Goal: Transaction & Acquisition: Obtain resource

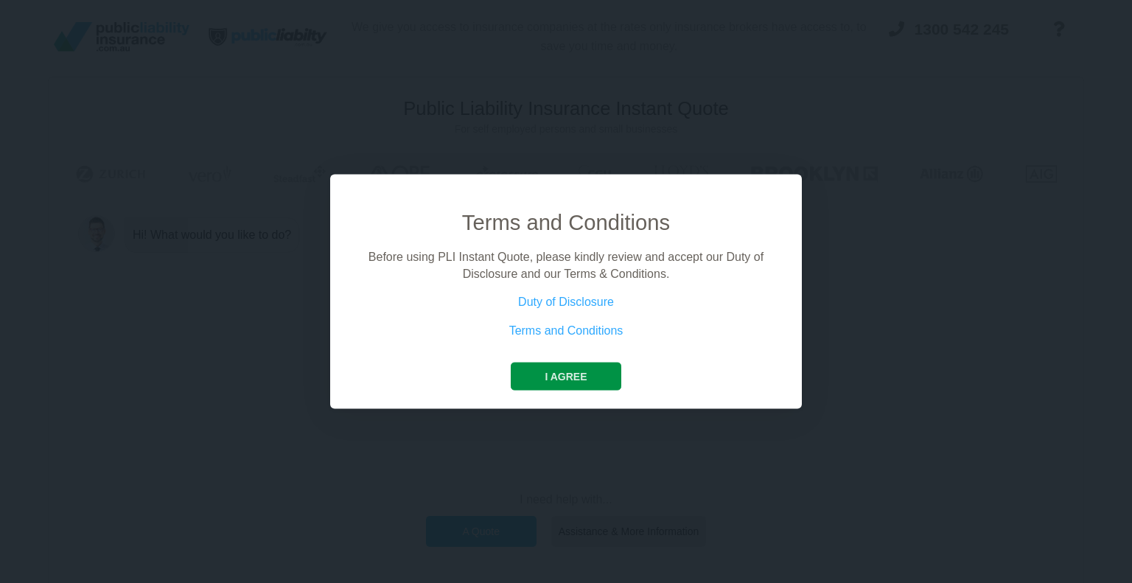
click at [573, 389] on div "Terms and Conditions Before using PLI Instant Quote, please kindly review and a…" at bounding box center [566, 291] width 472 height 235
click at [570, 378] on button "I agree" at bounding box center [566, 377] width 110 height 28
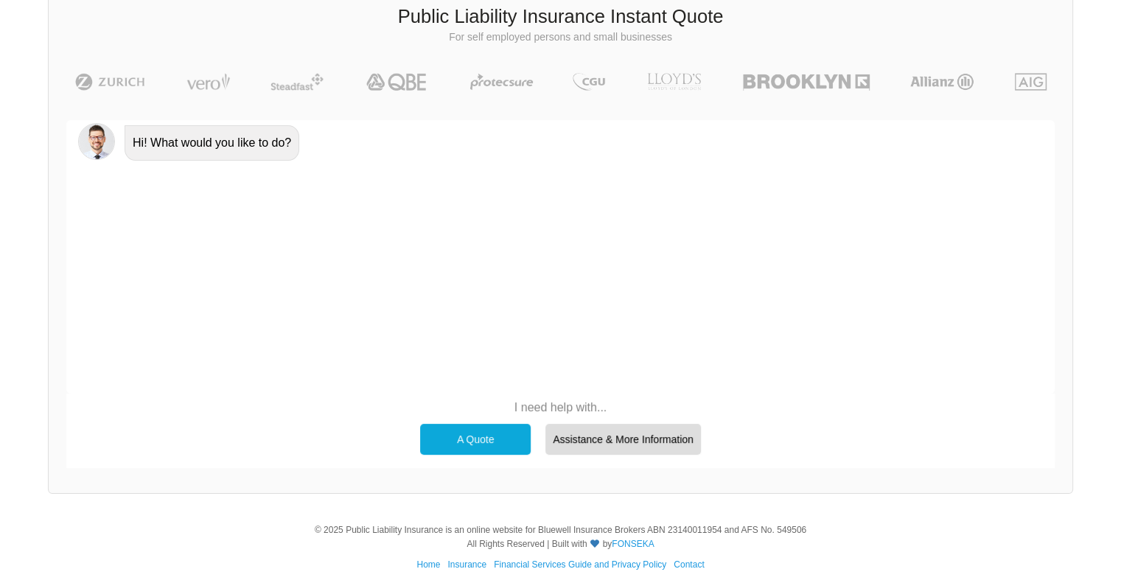
scroll to position [101, 0]
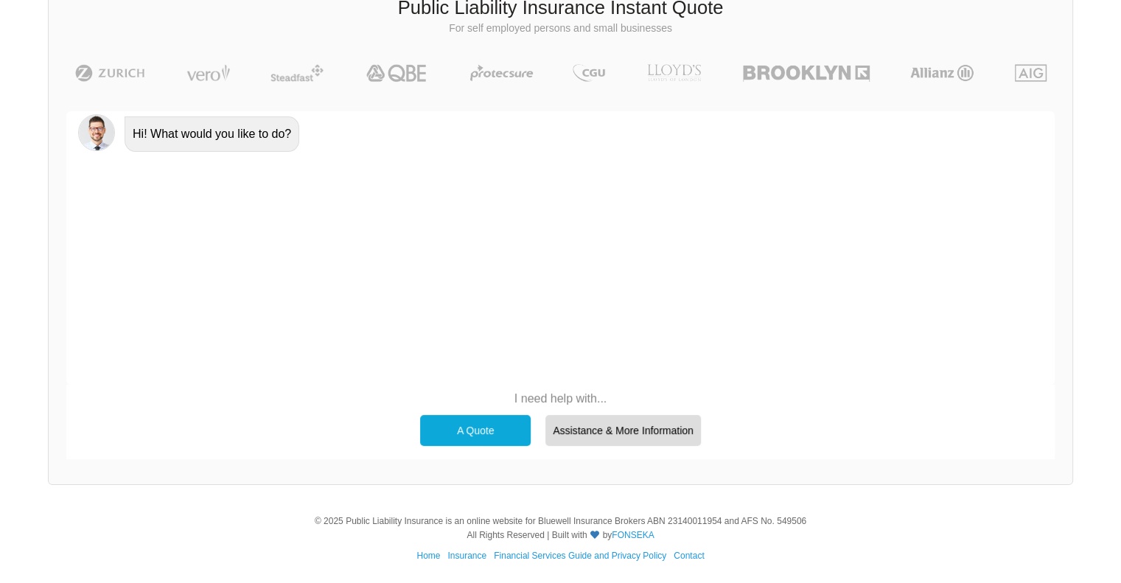
click at [478, 434] on div "A Quote" at bounding box center [475, 430] width 111 height 31
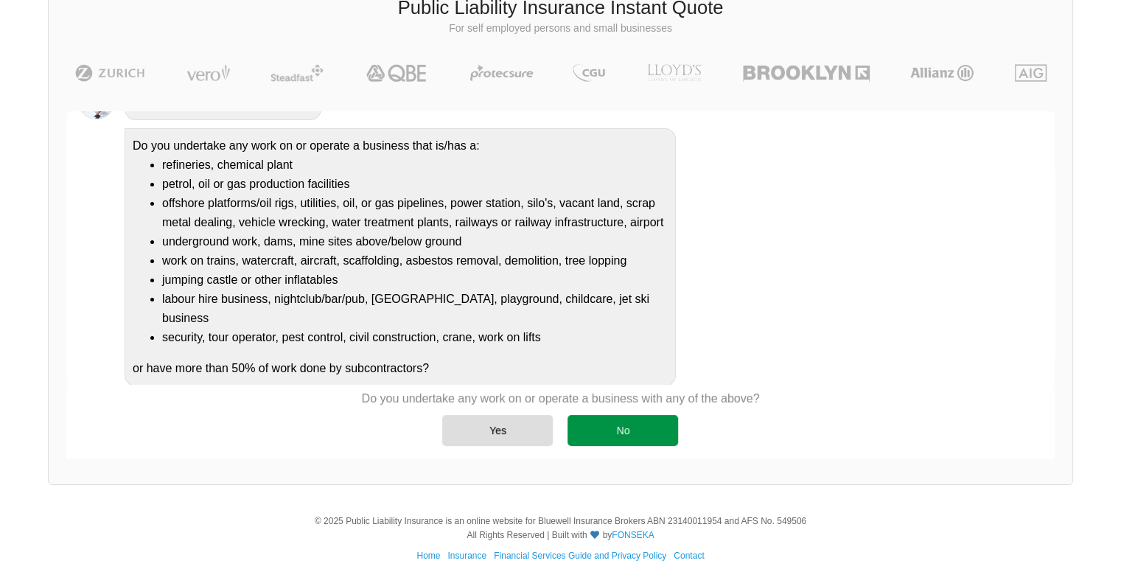
click at [576, 427] on div "No" at bounding box center [622, 430] width 111 height 31
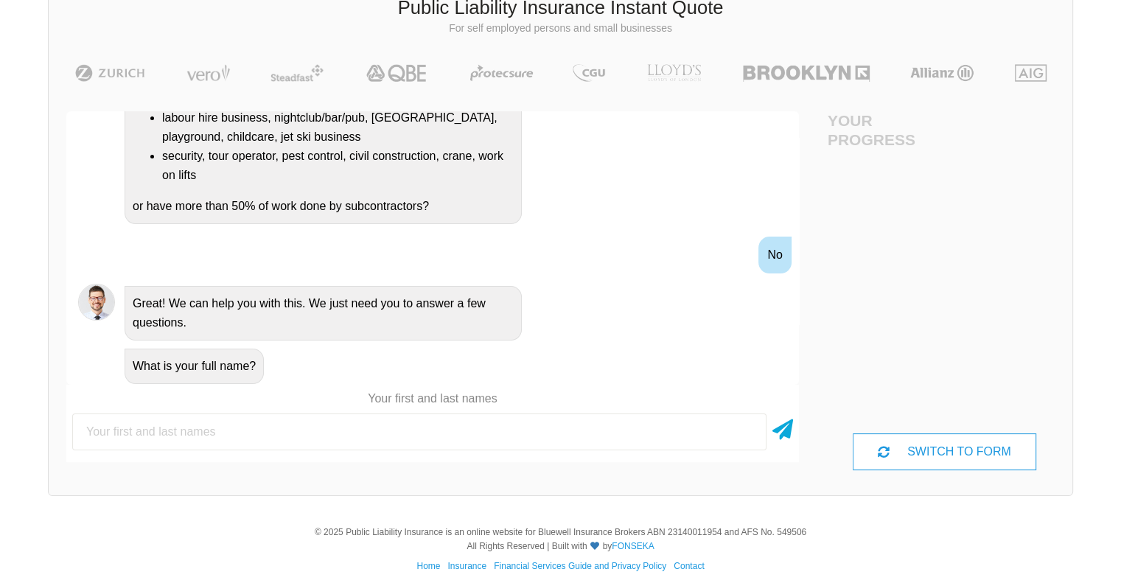
click at [422, 439] on input "text" at bounding box center [419, 431] width 694 height 37
type input "D"
type input "Ponnamperuma Arachchige Dineth [PERSON_NAME]"
click at [793, 433] on div "Ponnamperuma Arachchige Dineth [PERSON_NAME]" at bounding box center [432, 432] width 733 height 49
click at [786, 427] on icon at bounding box center [782, 426] width 21 height 27
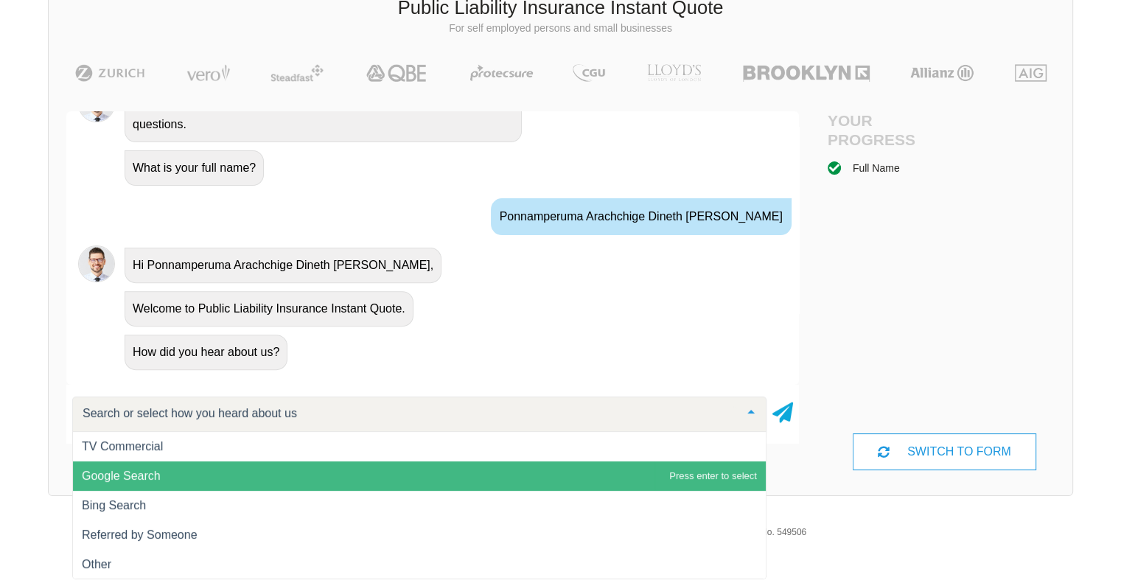
click at [330, 475] on span "Google Search" at bounding box center [419, 475] width 693 height 29
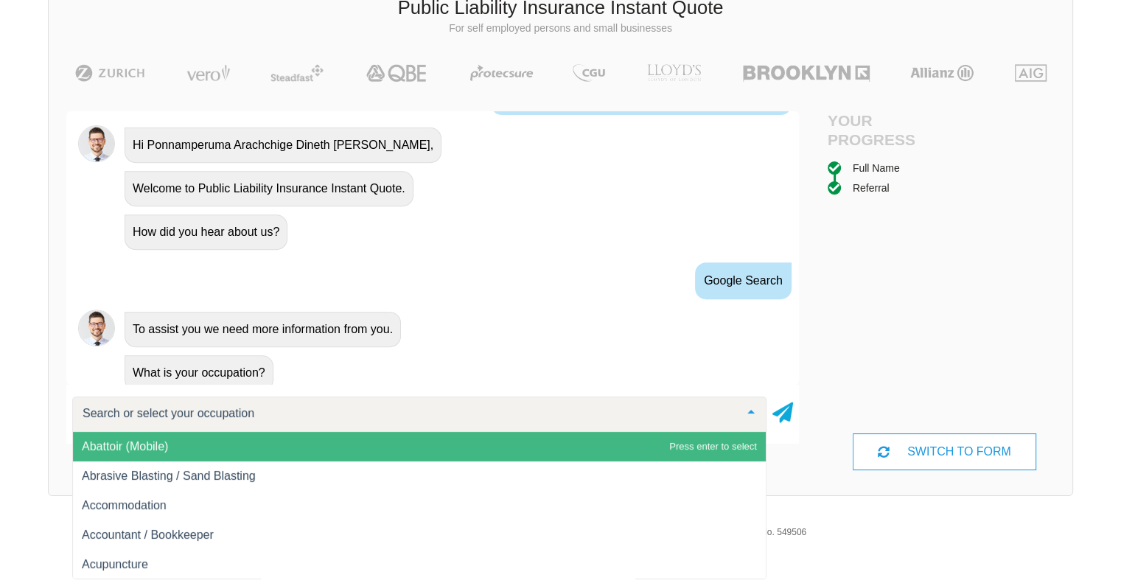
scroll to position [671, 0]
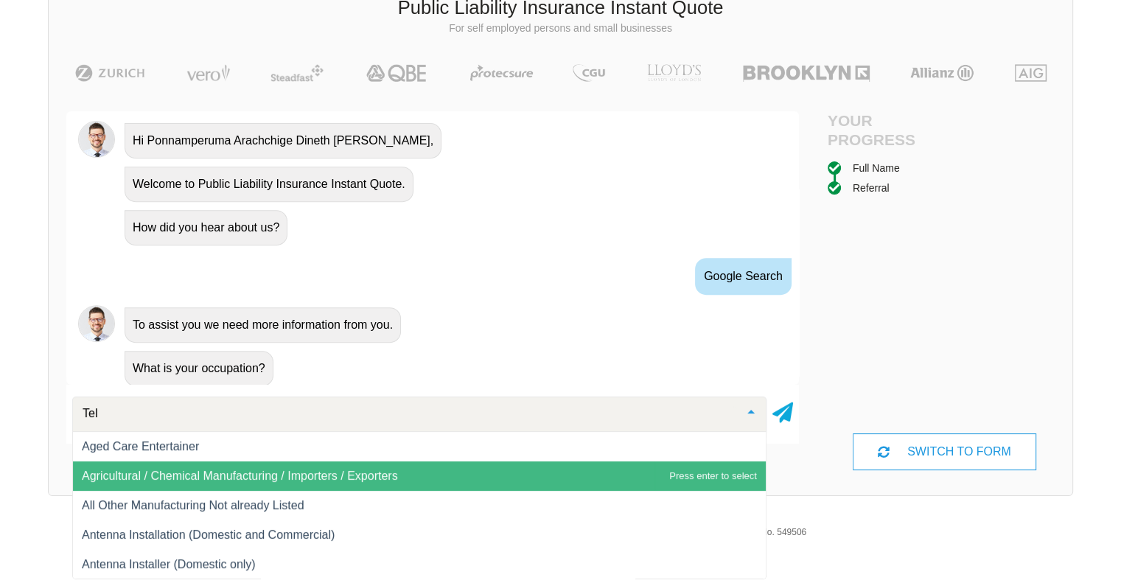
type input "Tele"
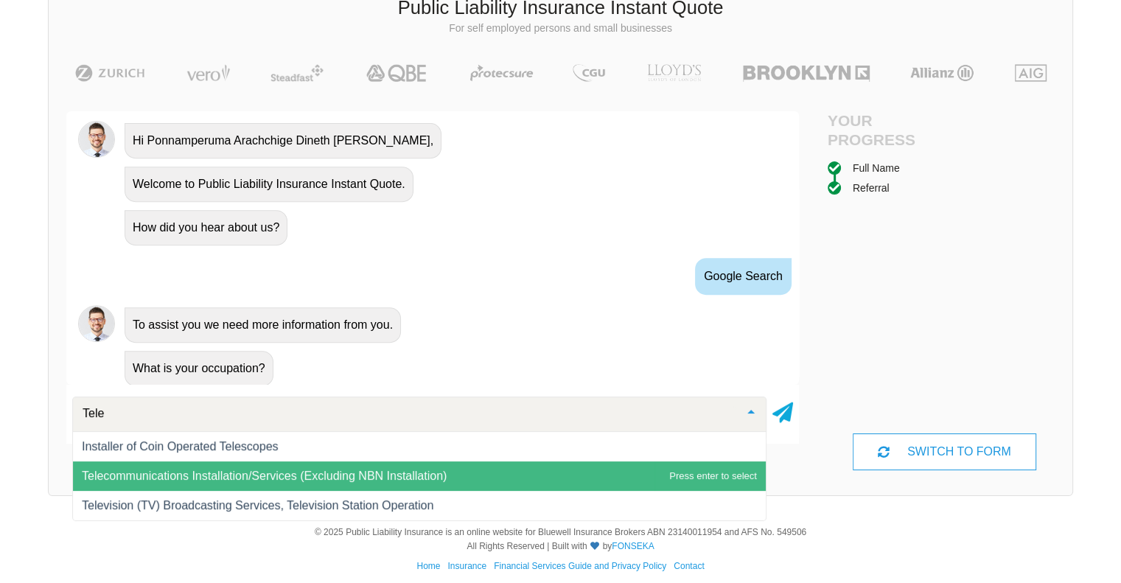
click at [333, 475] on span "Telecommunications Installation/Services (Excluding NBN Installation)" at bounding box center [264, 475] width 365 height 13
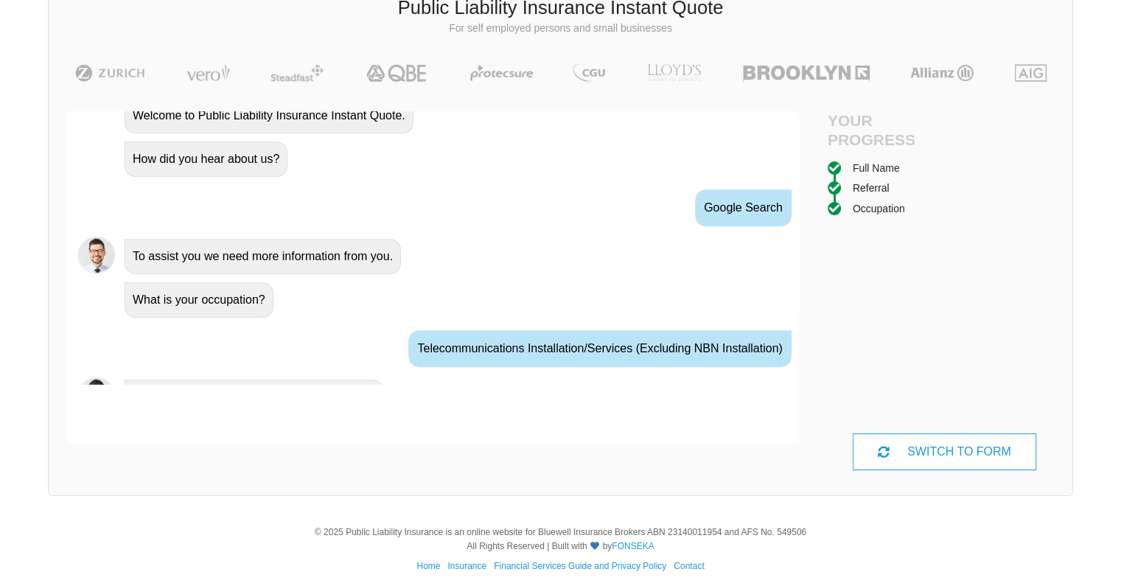
scroll to position [767, 0]
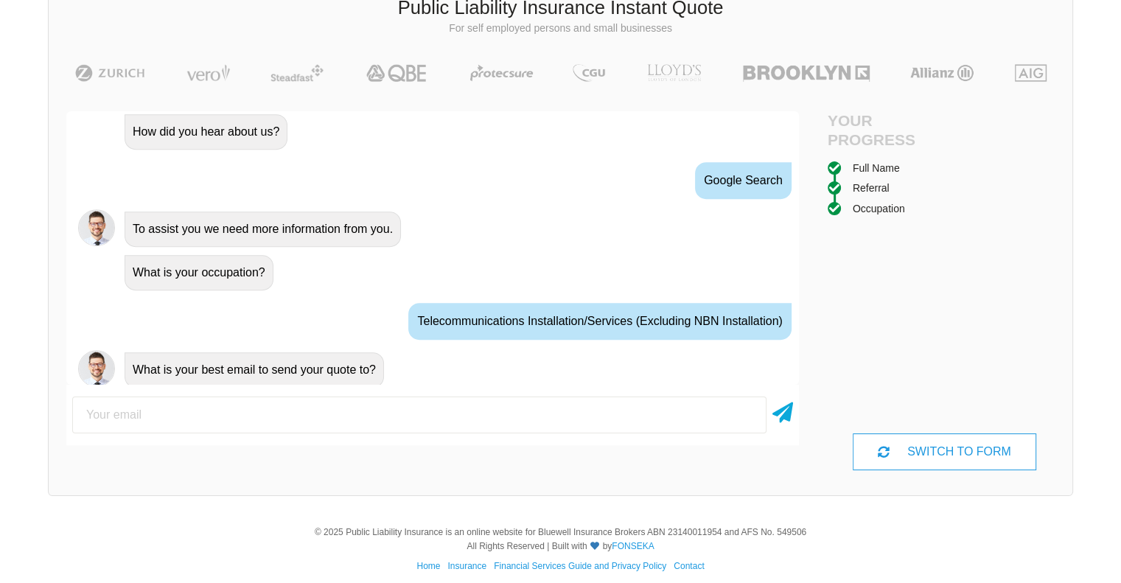
click at [342, 418] on input "email" at bounding box center [419, 414] width 694 height 37
type input "[EMAIL_ADDRESS][DOMAIN_NAME]"
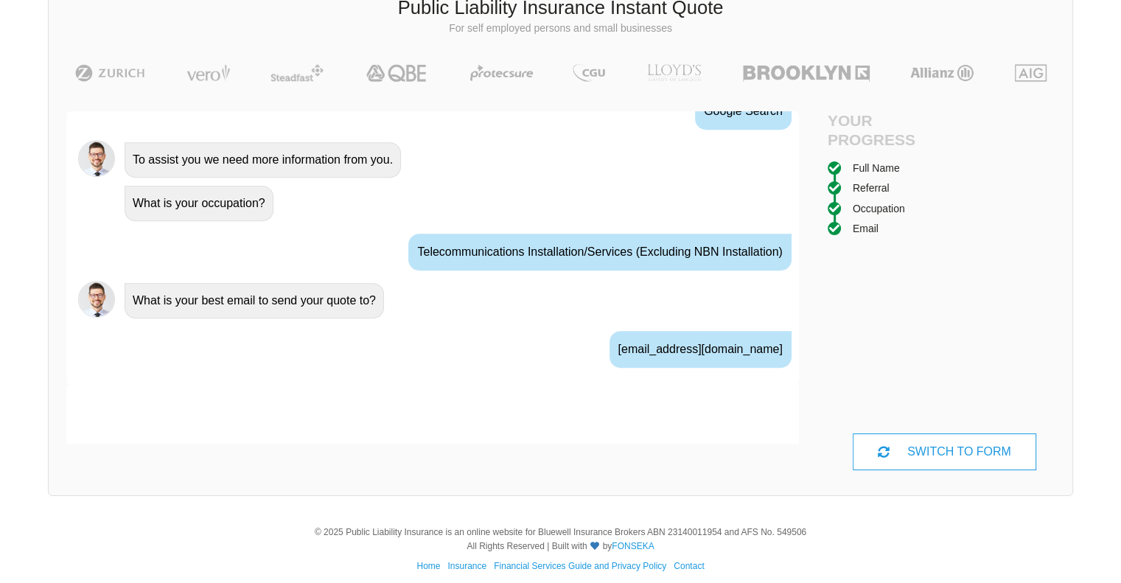
scroll to position [864, 0]
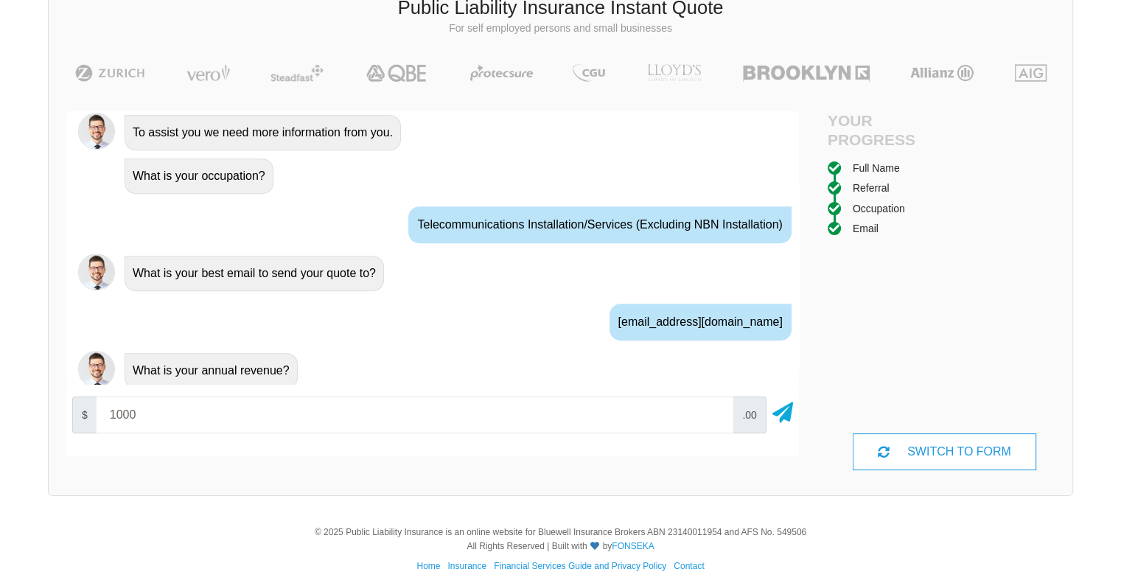
type input "10000"
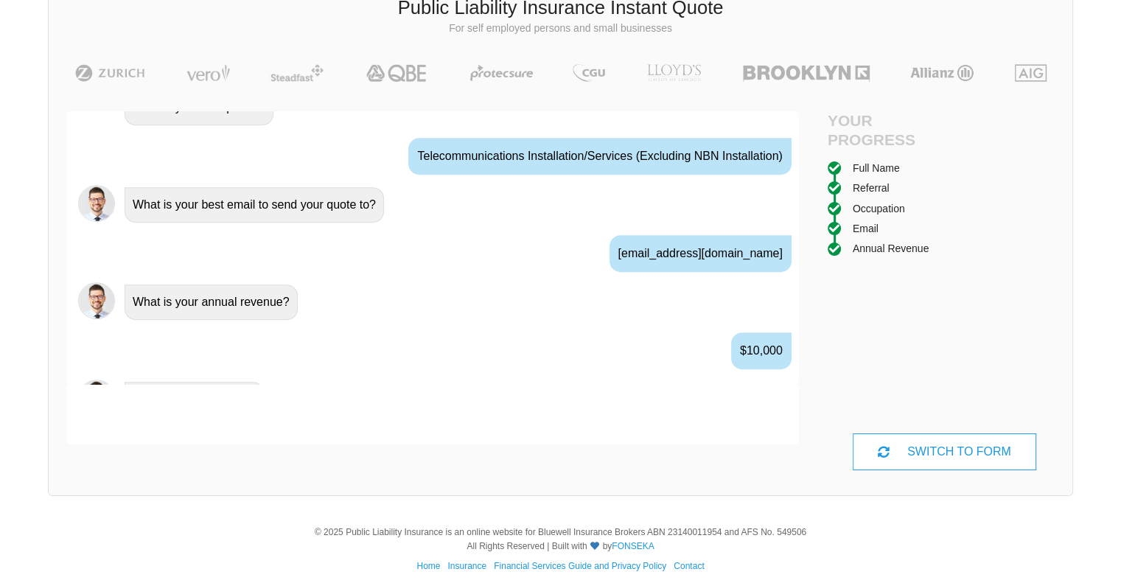
scroll to position [960, 0]
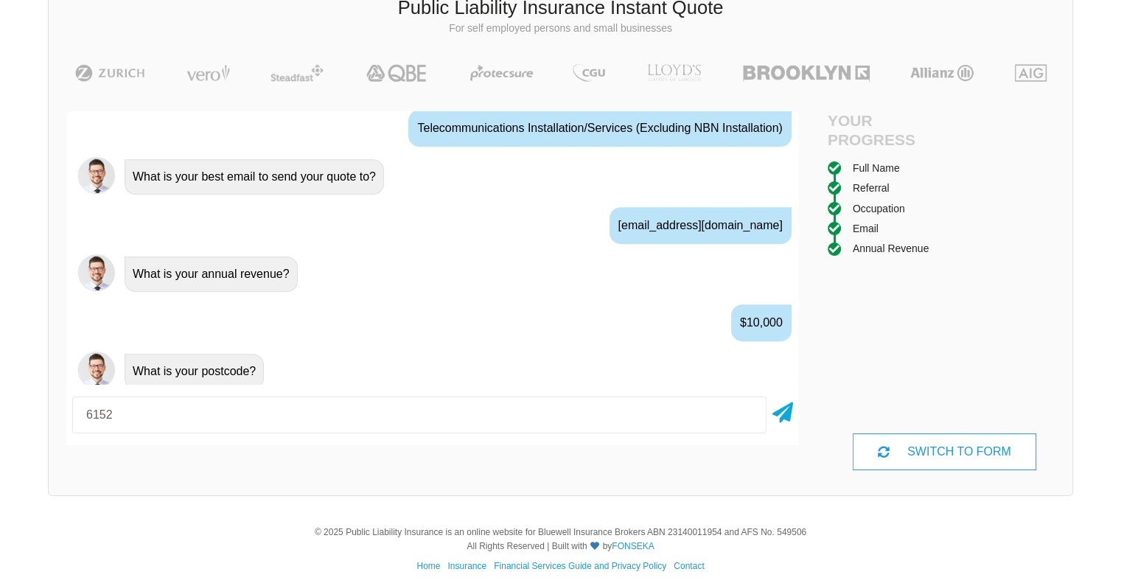
type input "6152"
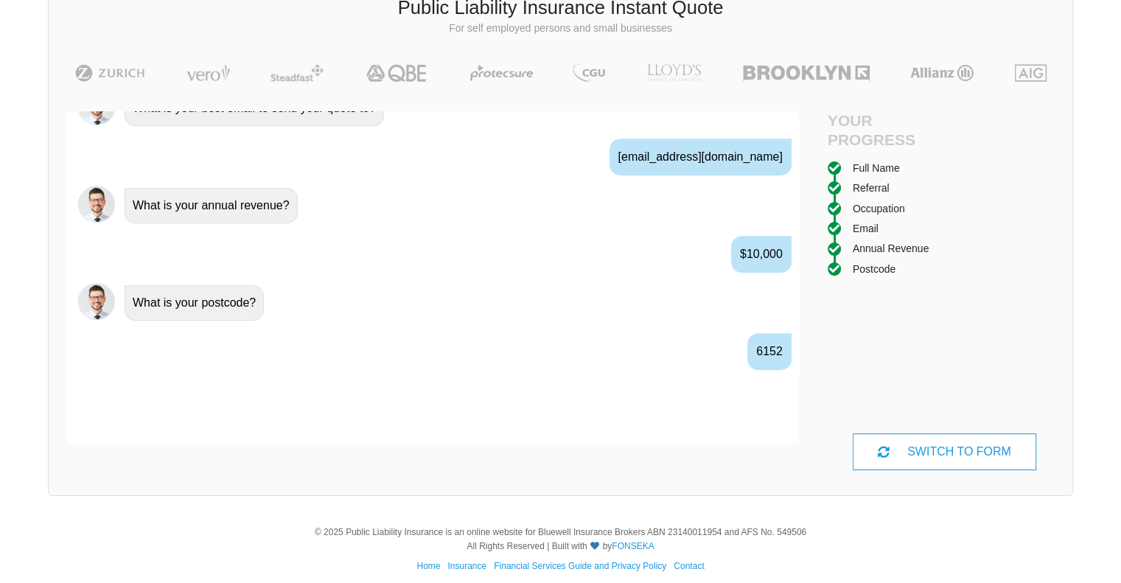
scroll to position [1057, 0]
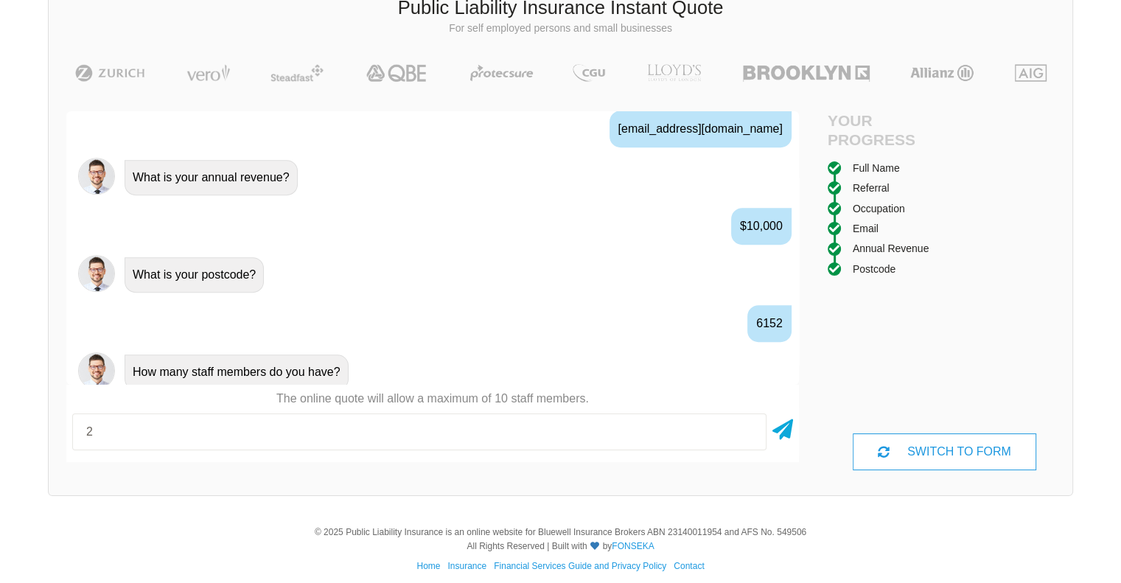
type input "2"
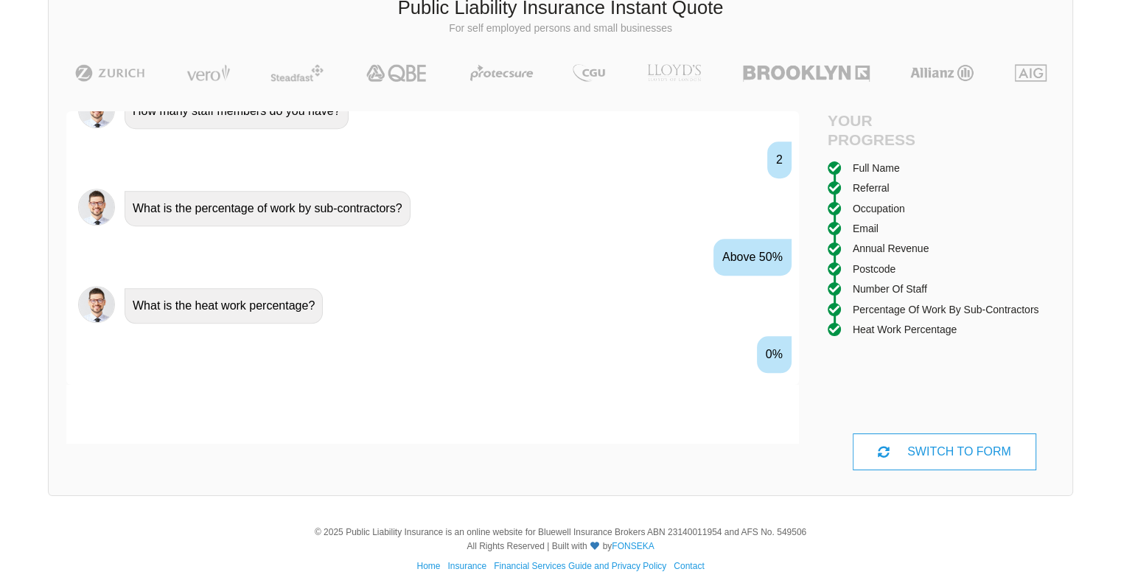
scroll to position [1346, 0]
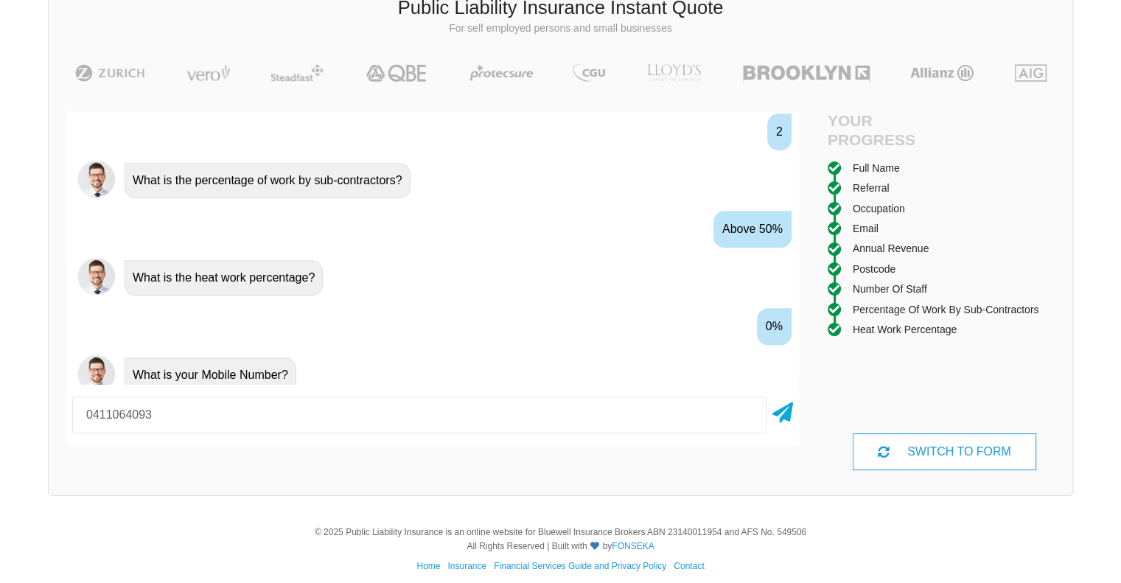
type input "0411064093"
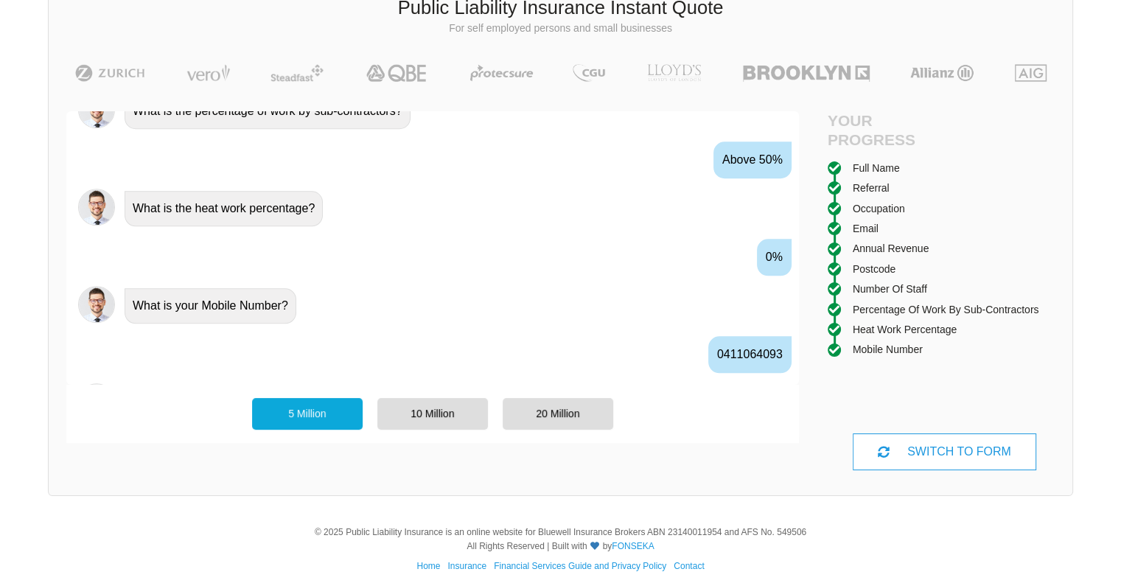
scroll to position [1442, 0]
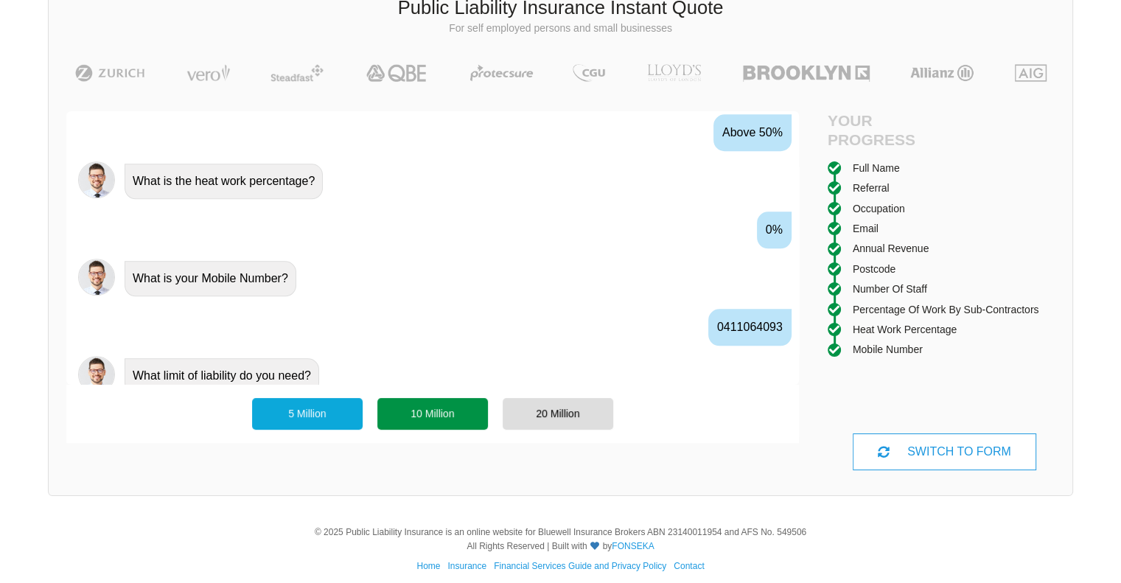
click at [434, 403] on div "10 Million" at bounding box center [432, 413] width 111 height 31
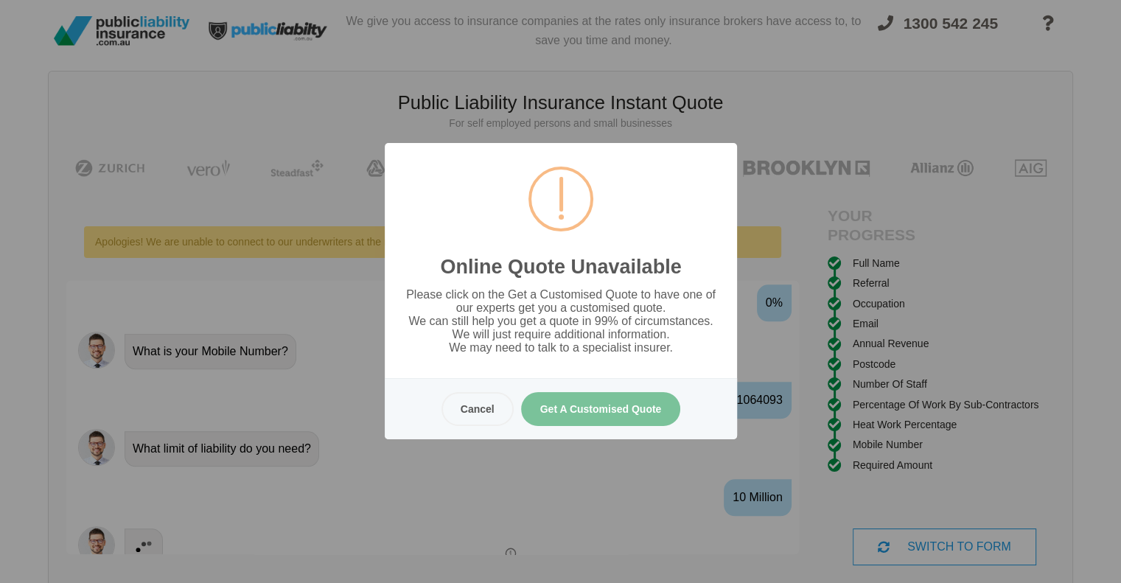
scroll to position [0, 0]
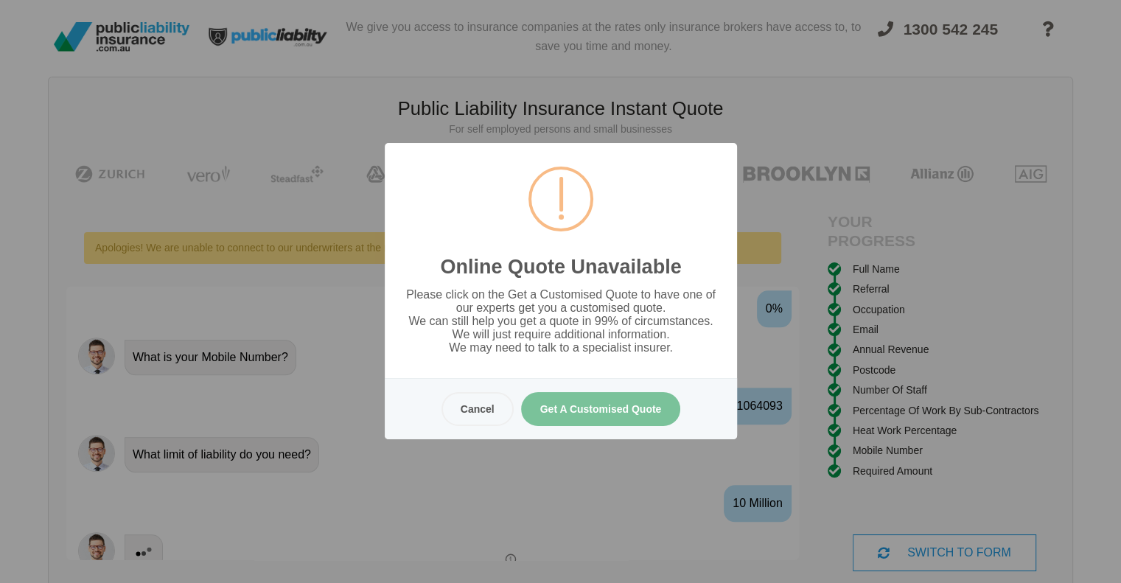
click at [607, 406] on button "Get A Customised Quote" at bounding box center [600, 409] width 160 height 34
